Goal: Information Seeking & Learning: Learn about a topic

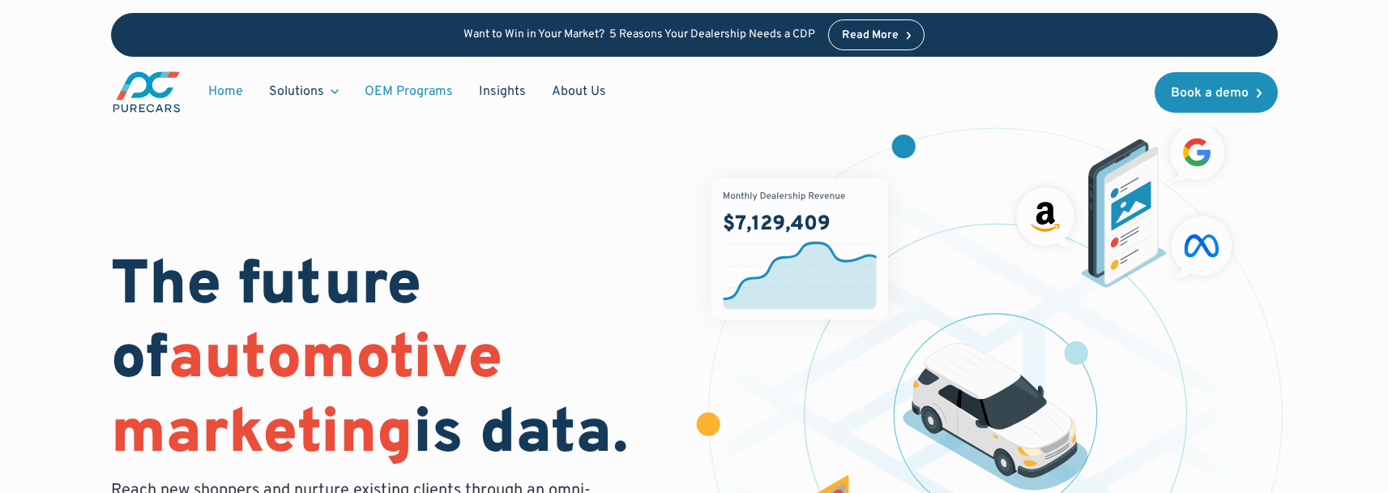
click at [431, 90] on link "OEM Programs" at bounding box center [409, 91] width 114 height 31
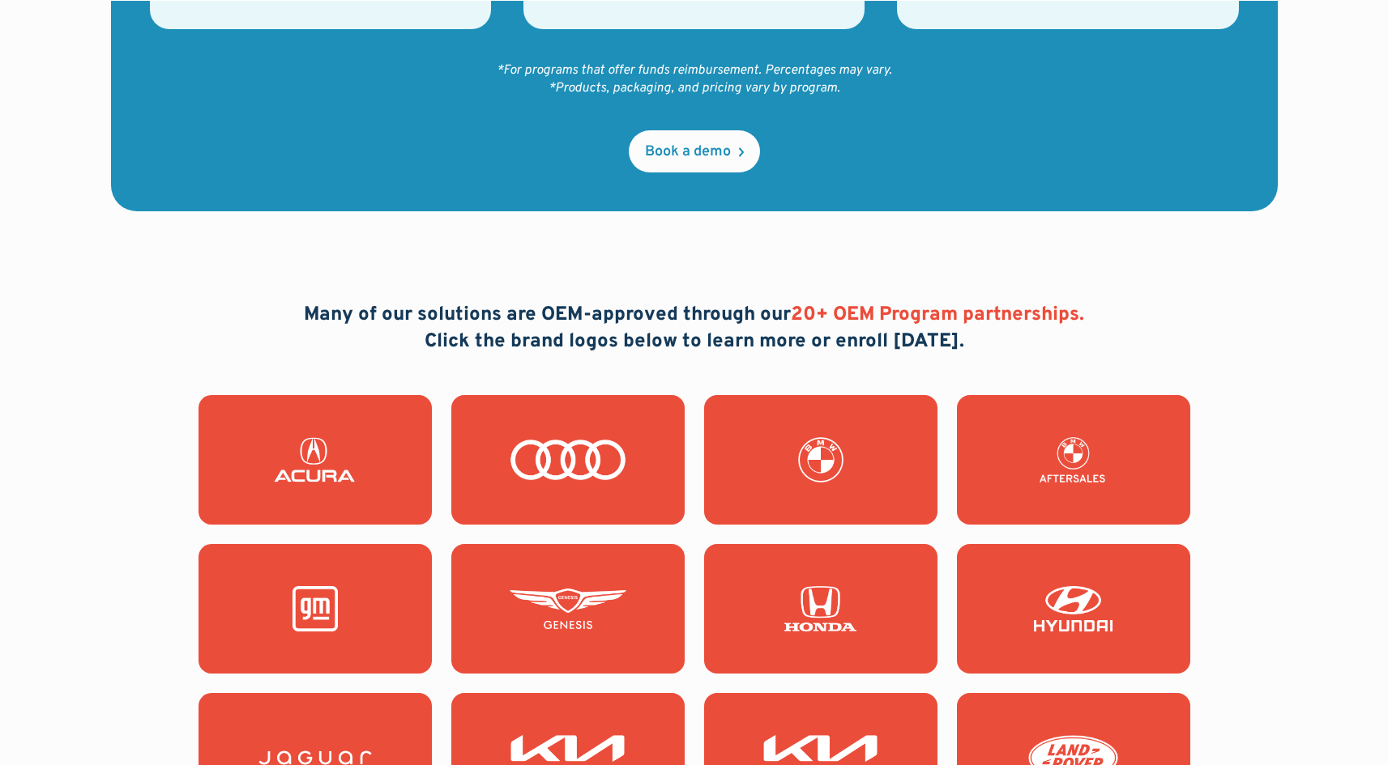
scroll to position [1528, 0]
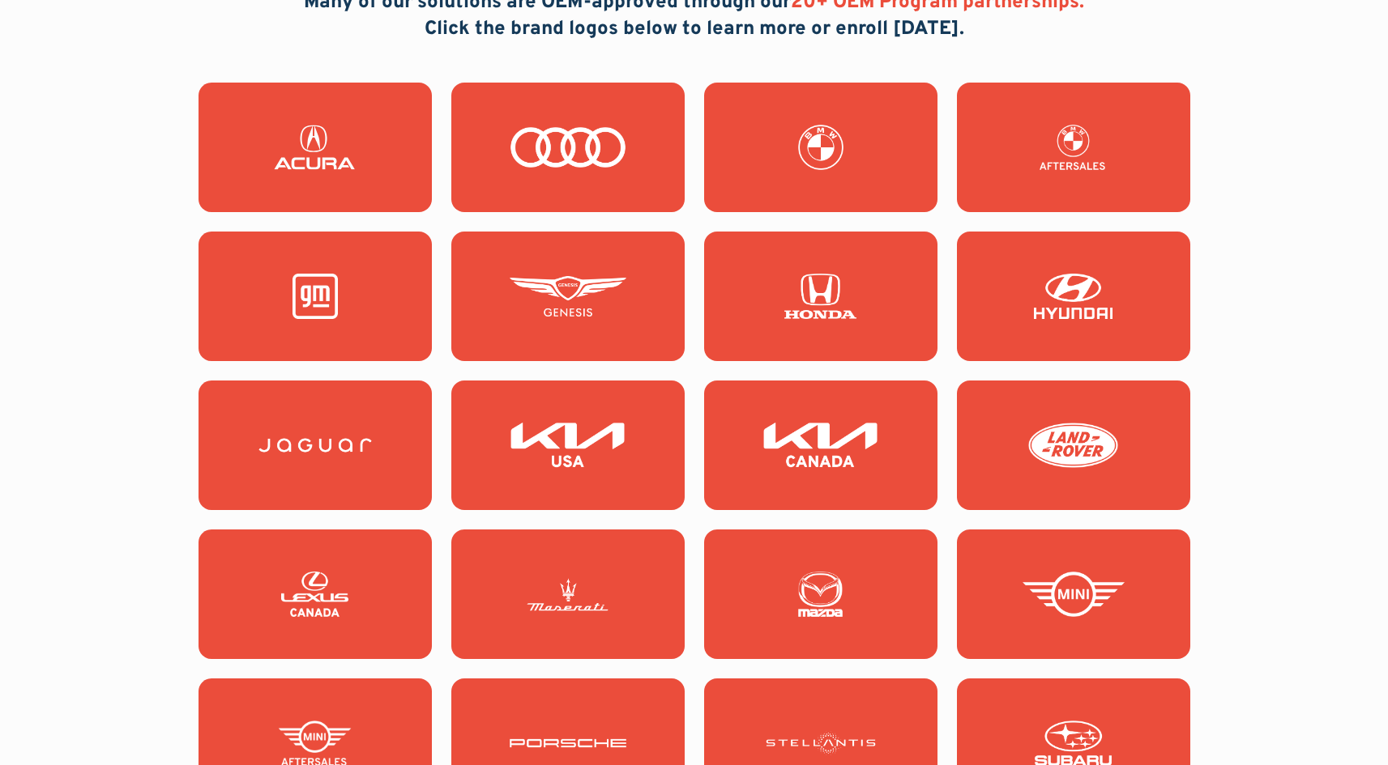
click at [595, 452] on img at bounding box center [568, 445] width 117 height 45
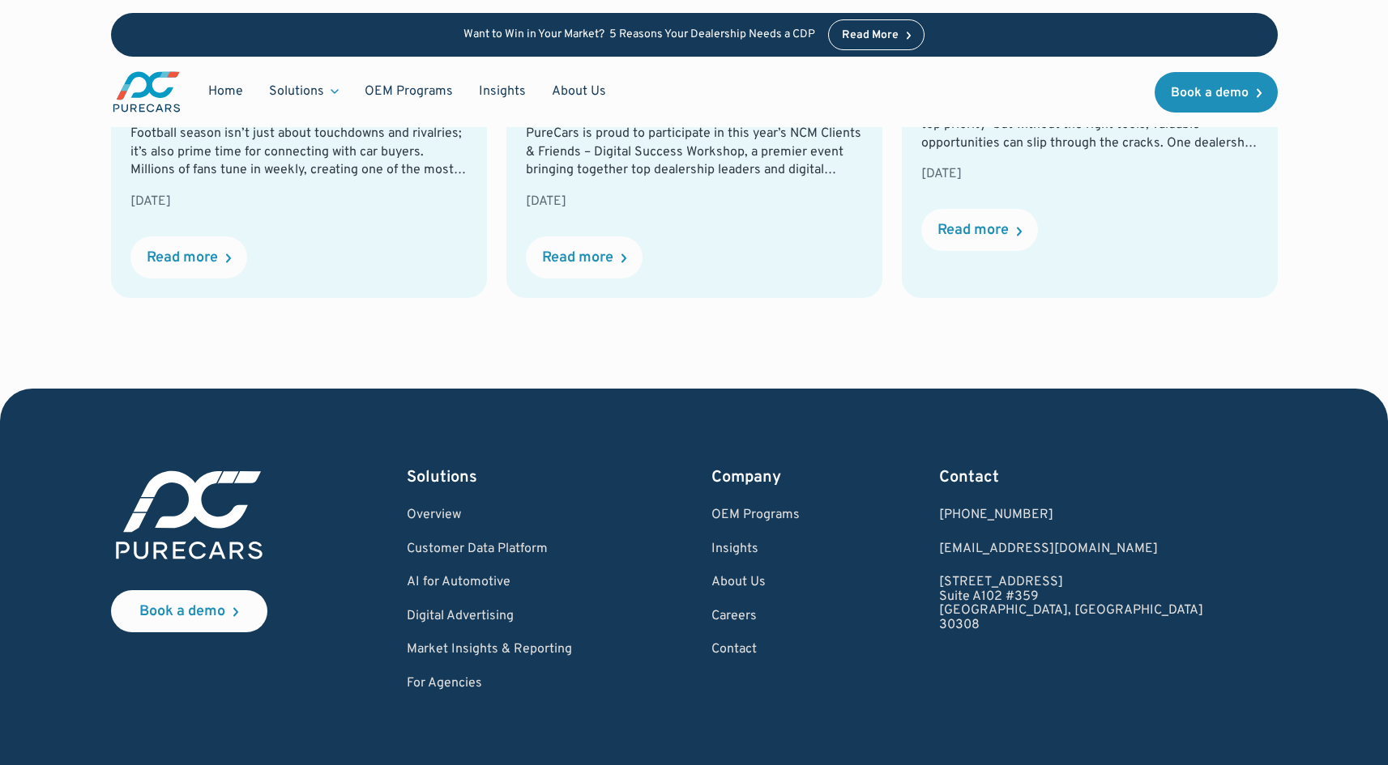
scroll to position [3974, 0]
